Goal: Task Accomplishment & Management: Use online tool/utility

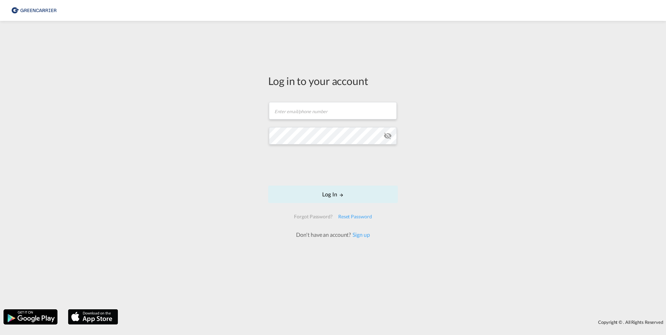
drag, startPoint x: 0, startPoint y: 0, endPoint x: 427, endPoint y: 41, distance: 428.9
click at [427, 41] on div "Log in to your account Email field is required Password field is required Log I…" at bounding box center [333, 165] width 666 height 282
click at [292, 112] on input "text" at bounding box center [333, 110] width 128 height 17
type input "[EMAIL_ADDRESS][PERSON_NAME][DOMAIN_NAME]"
click at [268, 186] on button "Log In" at bounding box center [333, 194] width 130 height 17
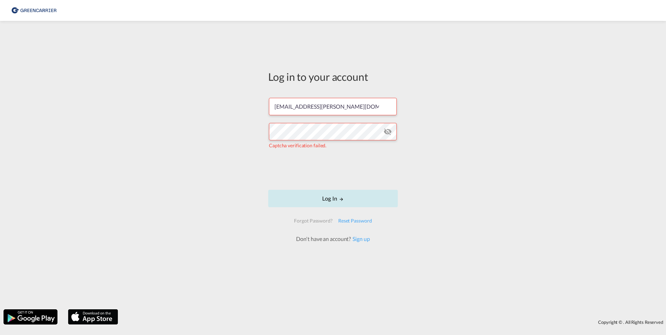
click at [313, 198] on button "Log In" at bounding box center [333, 198] width 130 height 17
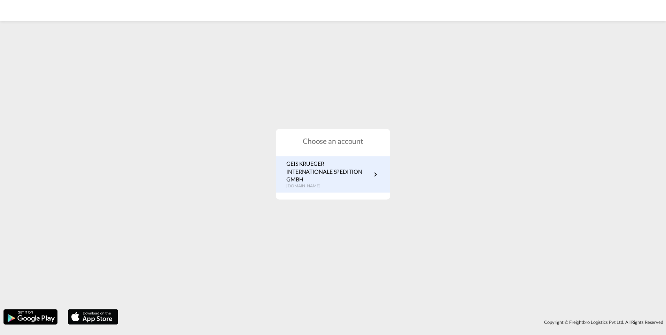
click at [310, 170] on p "GEIS KRUEGER INTERNATIONALE SPEDITION GMBH" at bounding box center [328, 171] width 85 height 23
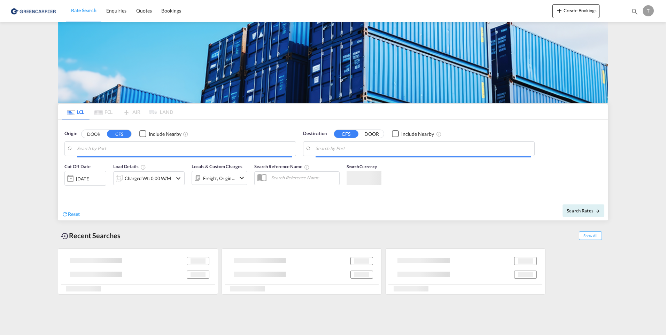
type input "[GEOGRAPHIC_DATA], [GEOGRAPHIC_DATA]"
type input "Port Klang (Pelabuhan Klang), MYPKG"
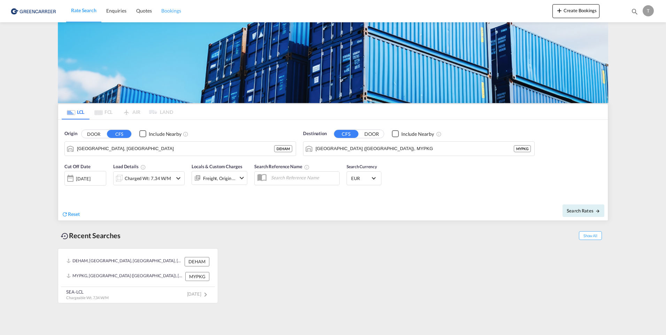
click at [172, 11] on span "Bookings" at bounding box center [171, 11] width 20 height 6
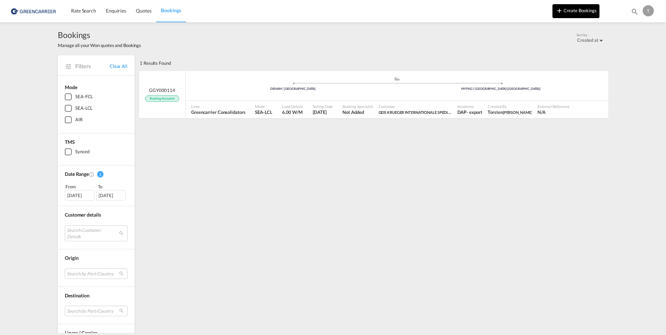
click at [590, 7] on button "Create Bookings" at bounding box center [576, 11] width 47 height 14
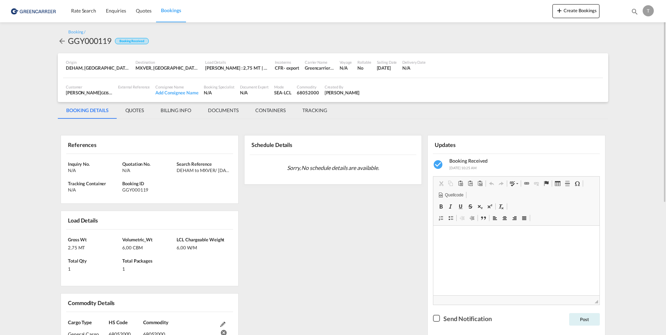
click at [172, 10] on span "Bookings" at bounding box center [171, 10] width 20 height 6
